Goal: Navigation & Orientation: Find specific page/section

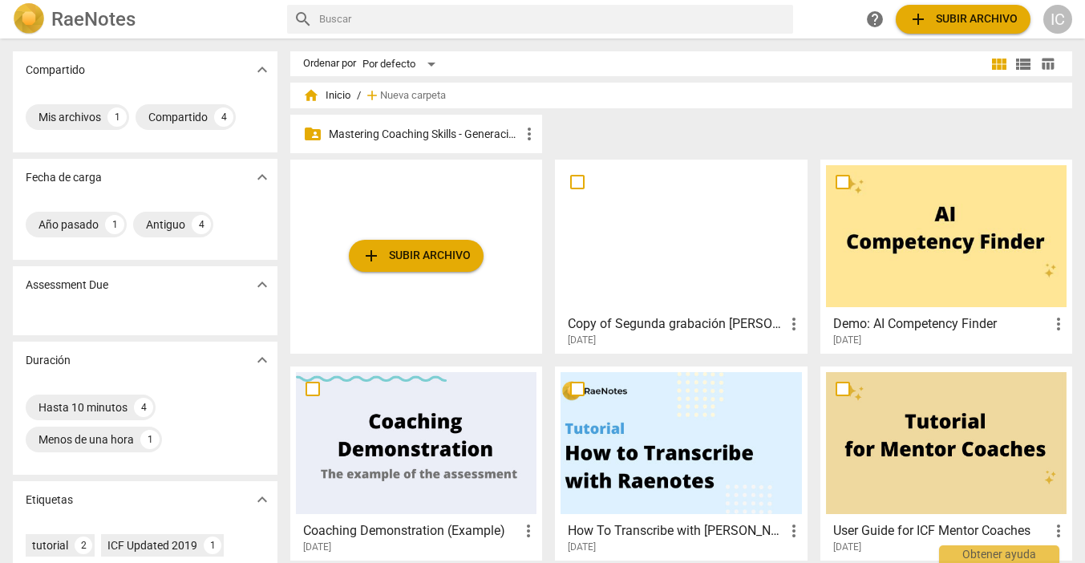
click at [424, 124] on div "folder_shared Mastering Coaching Skills - Generación 31 more_vert" at bounding box center [416, 134] width 252 height 39
click at [425, 135] on p "Mastering Coaching Skills - Generación 31" at bounding box center [424, 134] width 191 height 17
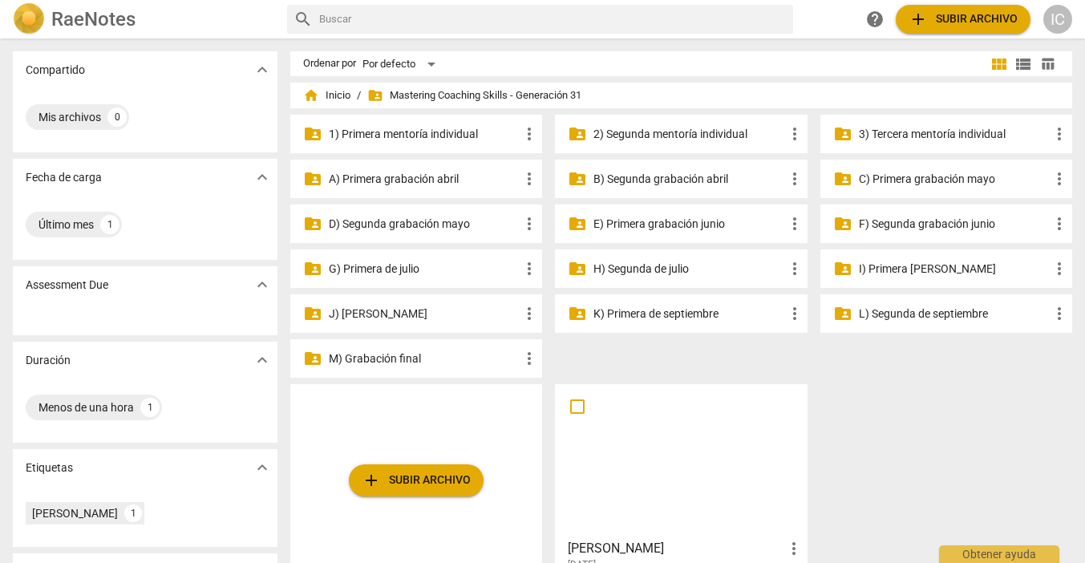
click at [452, 322] on div "folder_shared J) Segunda de agosto more_vert" at bounding box center [416, 313] width 252 height 39
click at [419, 311] on p "J) Segunda de agosto" at bounding box center [424, 314] width 191 height 17
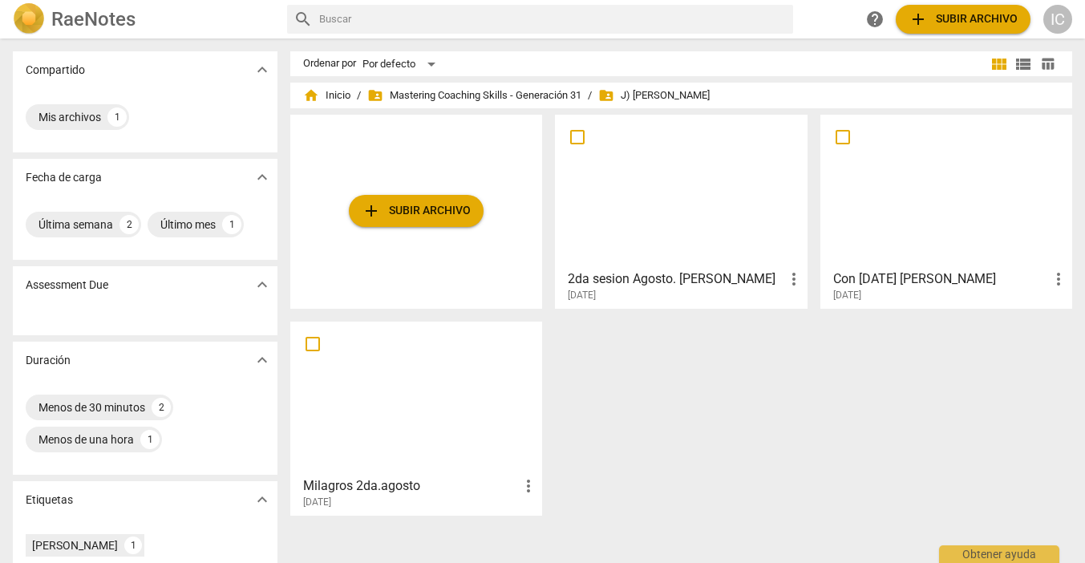
click at [894, 207] on div at bounding box center [946, 191] width 241 height 142
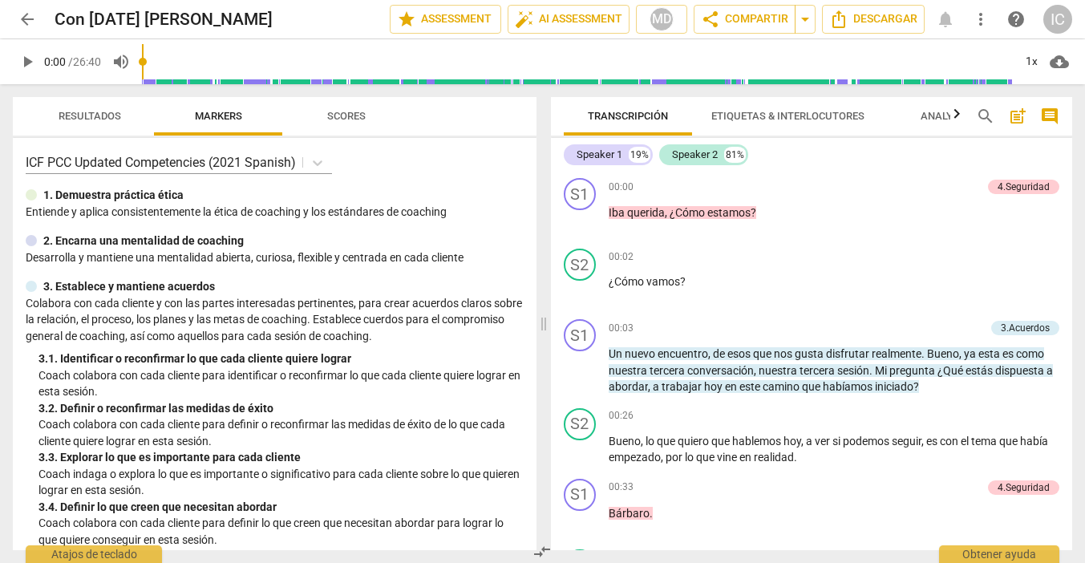
drag, startPoint x: 1072, startPoint y: 176, endPoint x: 1078, endPoint y: 201, distance: 26.3
click at [1078, 201] on div "Transcripción Etiquetas & Interlocutores Analytics search post_add comment Spea…" at bounding box center [815, 323] width 541 height 479
click at [1065, 181] on div "S1 play_arrow pause 00:00 + Add competency 4.Seguridad keyboard_arrow_right Iba…" at bounding box center [812, 207] width 522 height 71
drag, startPoint x: 1065, startPoint y: 181, endPoint x: 1068, endPoint y: 193, distance: 11.7
click at [1068, 193] on div "S1 play_arrow pause 00:00 + Add competency 4.Seguridad keyboard_arrow_right Iba…" at bounding box center [812, 361] width 522 height 379
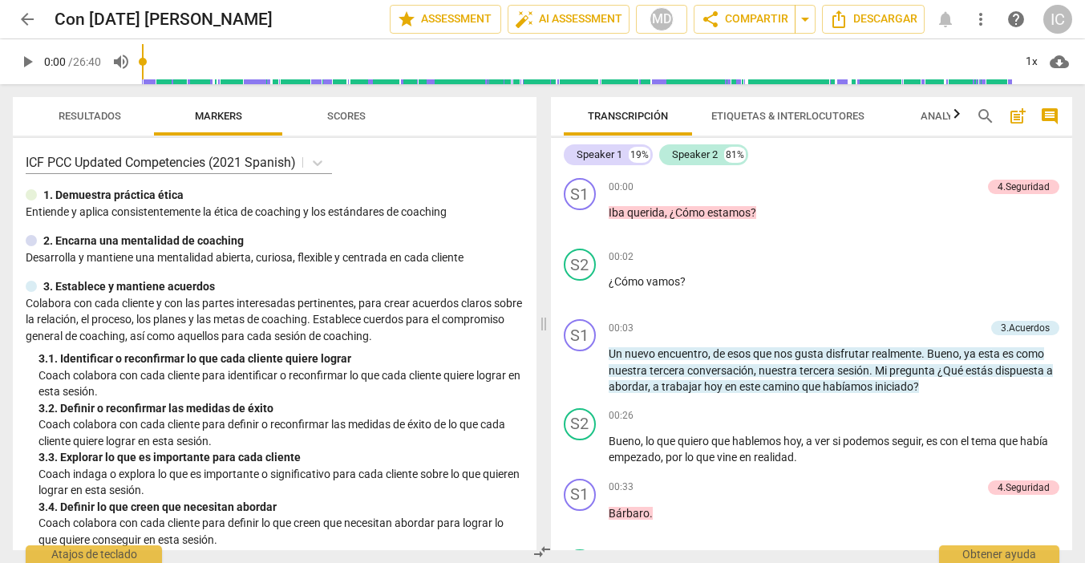
drag, startPoint x: 1067, startPoint y: 177, endPoint x: 1076, endPoint y: 209, distance: 32.7
click at [1076, 209] on div "Transcripción Etiquetas & Interlocutores Analytics search post_add comment Spea…" at bounding box center [815, 323] width 541 height 479
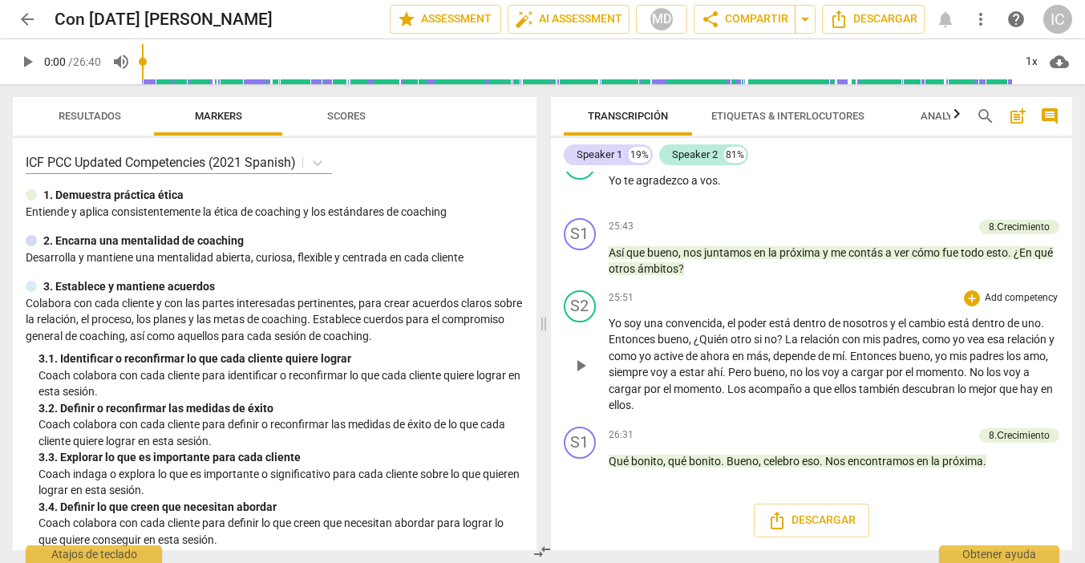
scroll to position [7785, 0]
click at [22, 18] on span "arrow_back" at bounding box center [27, 19] width 19 height 19
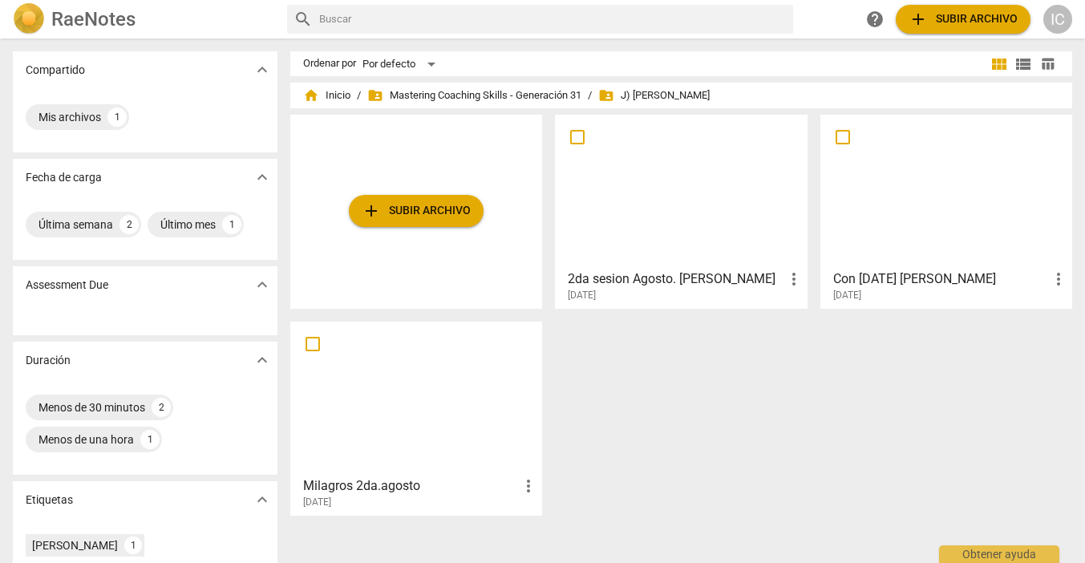
click at [664, 194] on div at bounding box center [681, 191] width 241 height 142
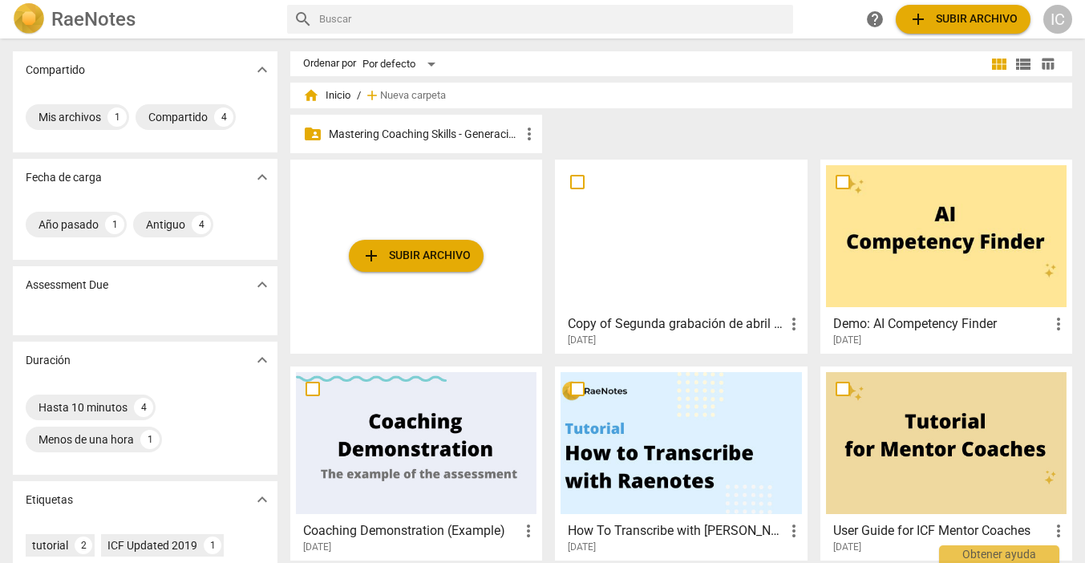
click at [478, 128] on p "Mastering Coaching Skills - Generación 31" at bounding box center [424, 134] width 191 height 17
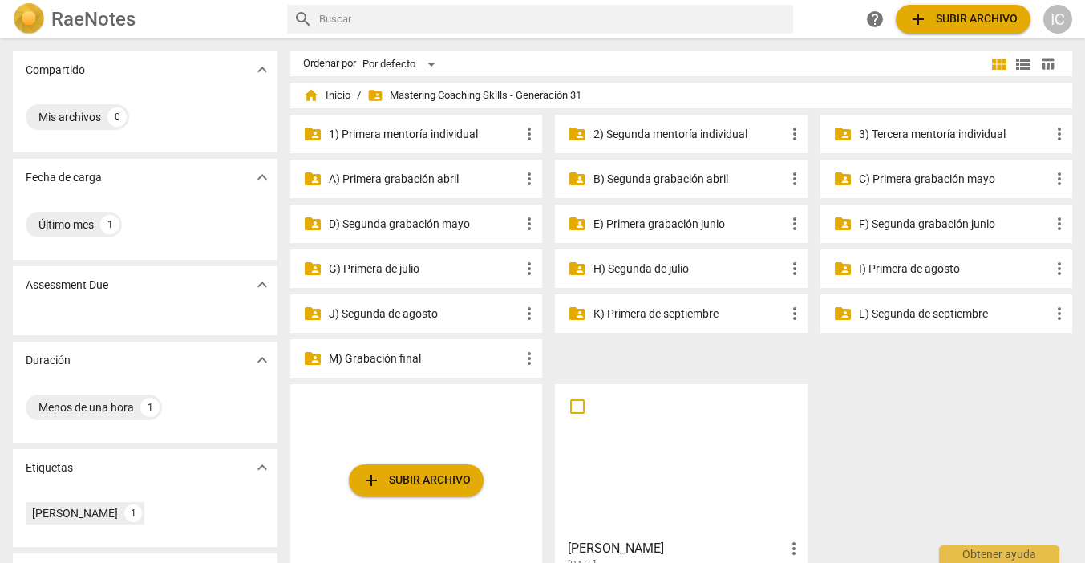
click at [639, 311] on p "K) Primera de septiembre" at bounding box center [689, 314] width 191 height 17
